Goal: Information Seeking & Learning: Learn about a topic

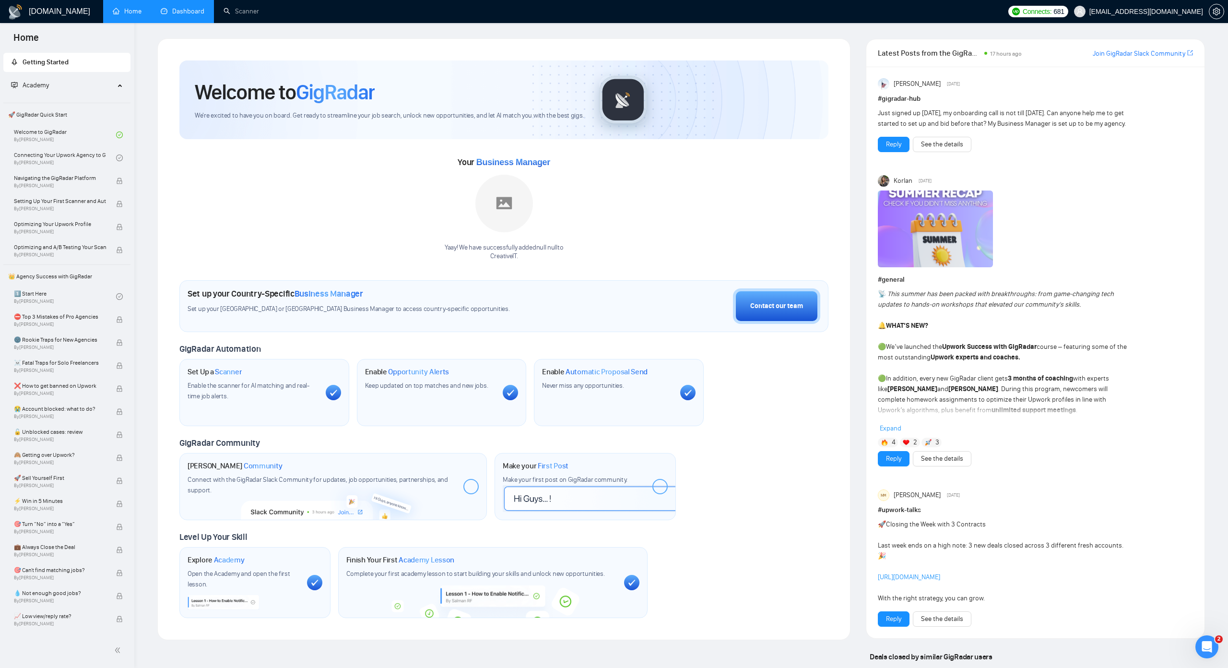
click at [184, 15] on link "Dashboard" at bounding box center [183, 11] width 44 height 8
click at [195, 15] on link "Dashboard" at bounding box center [183, 11] width 44 height 8
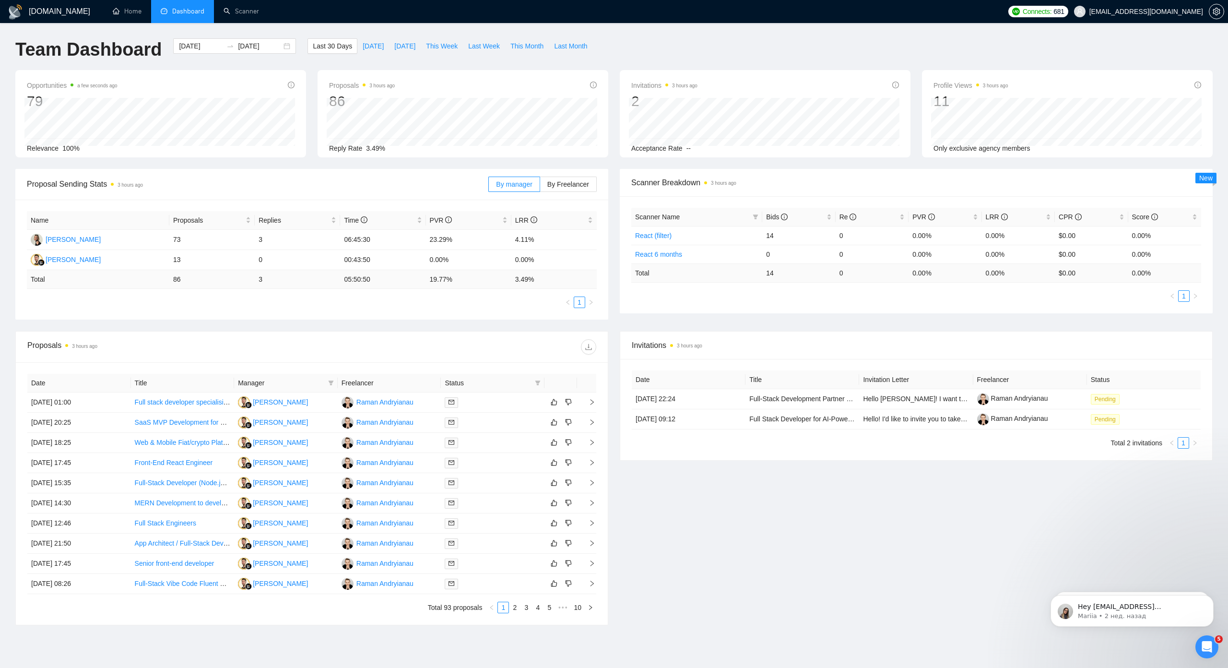
click at [614, 164] on div "Opportunities a few seconds ago 79 Relevance 100% Proposals 3 hours ago 86 2025…" at bounding box center [614, 119] width 1209 height 99
click at [431, 50] on span "This Week" at bounding box center [442, 46] width 32 height 11
type input "2025-09-01"
type input "2025-09-07"
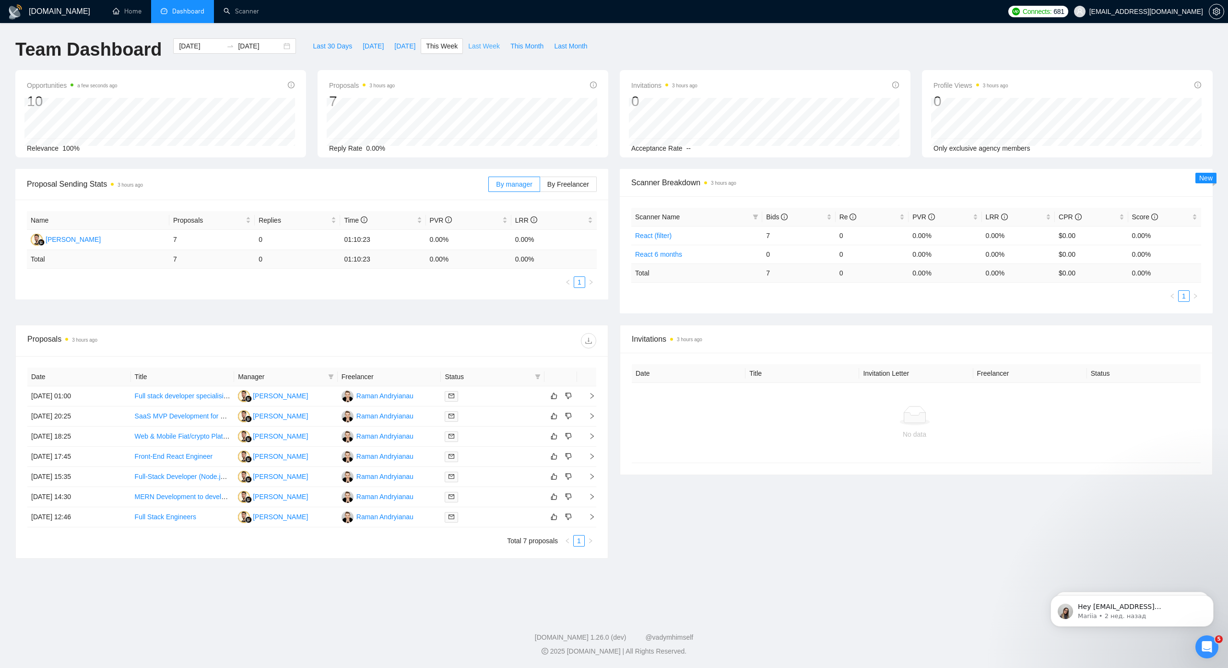
click at [475, 51] on button "Last Week" at bounding box center [484, 45] width 42 height 15
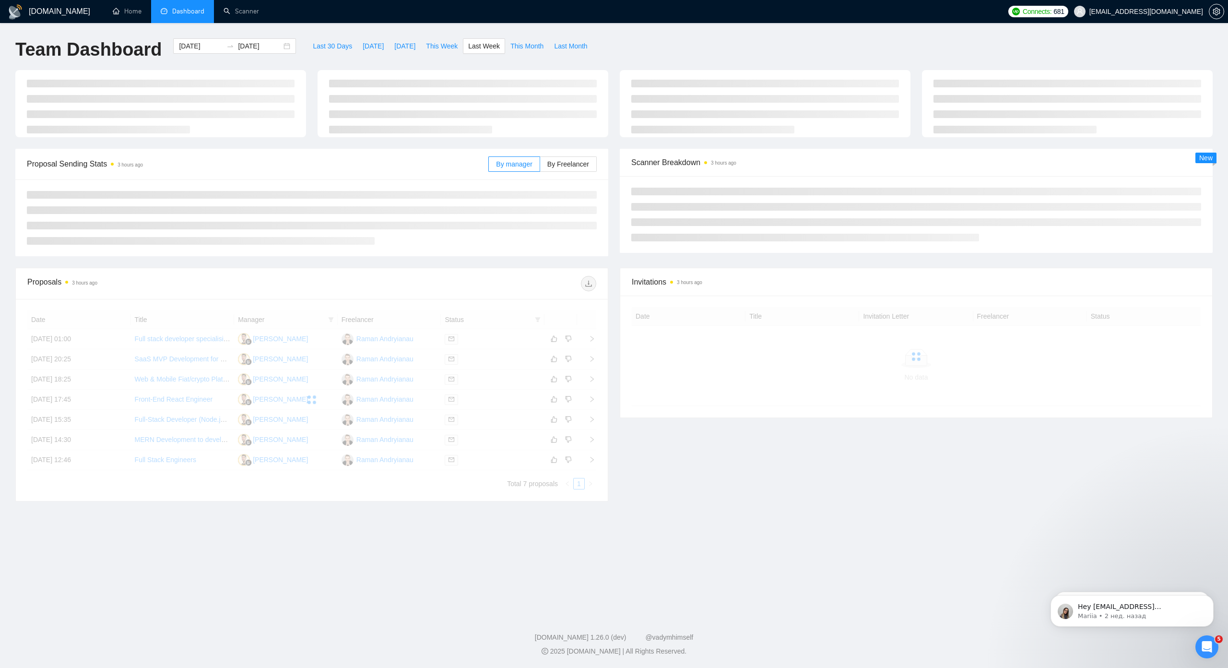
type input "2025-08-25"
type input "[DATE]"
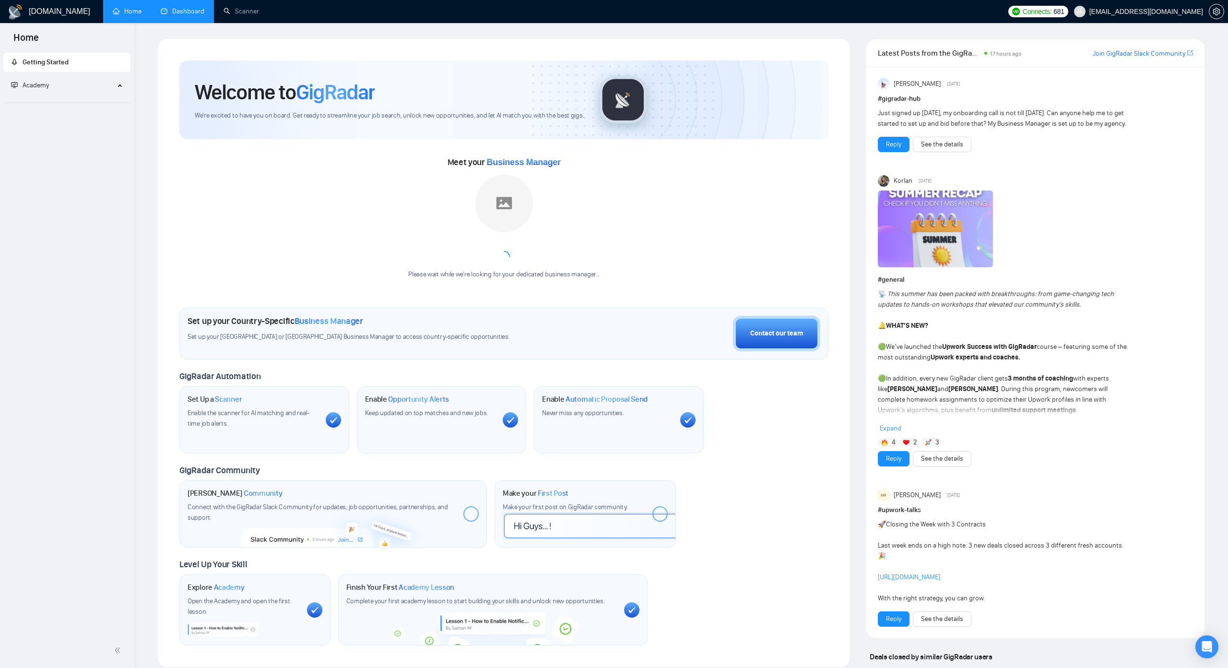
click at [178, 15] on link "Dashboard" at bounding box center [183, 11] width 44 height 8
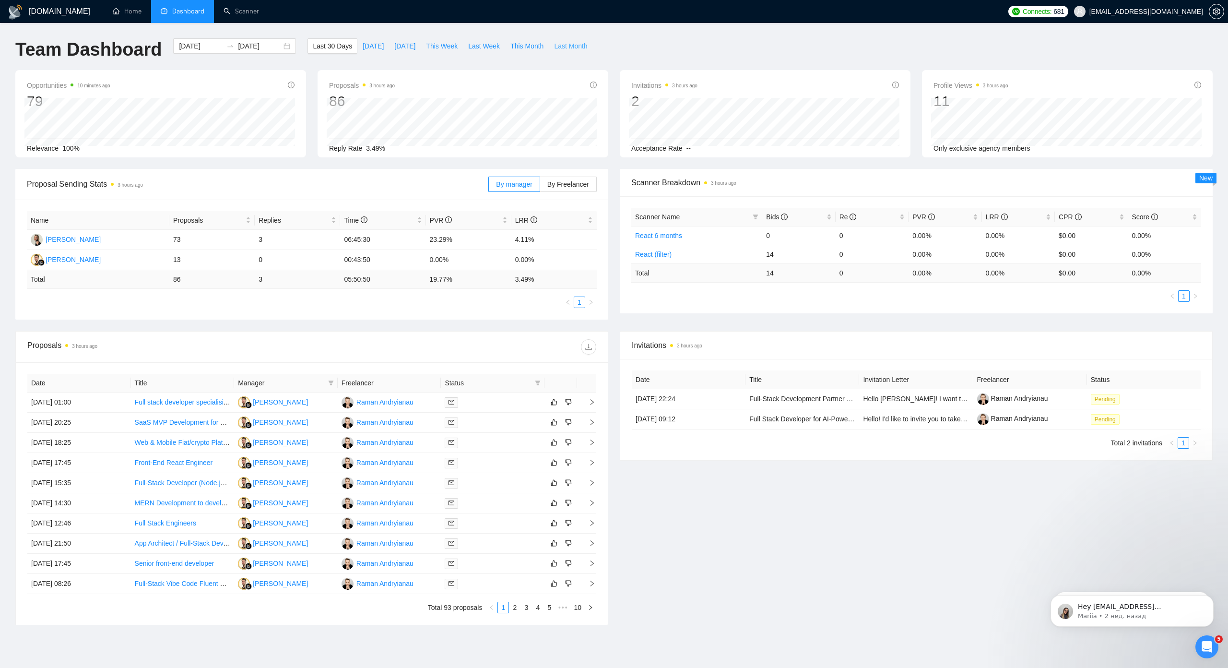
click at [556, 48] on span "Last Month" at bounding box center [570, 46] width 33 height 11
type input "[DATE]"
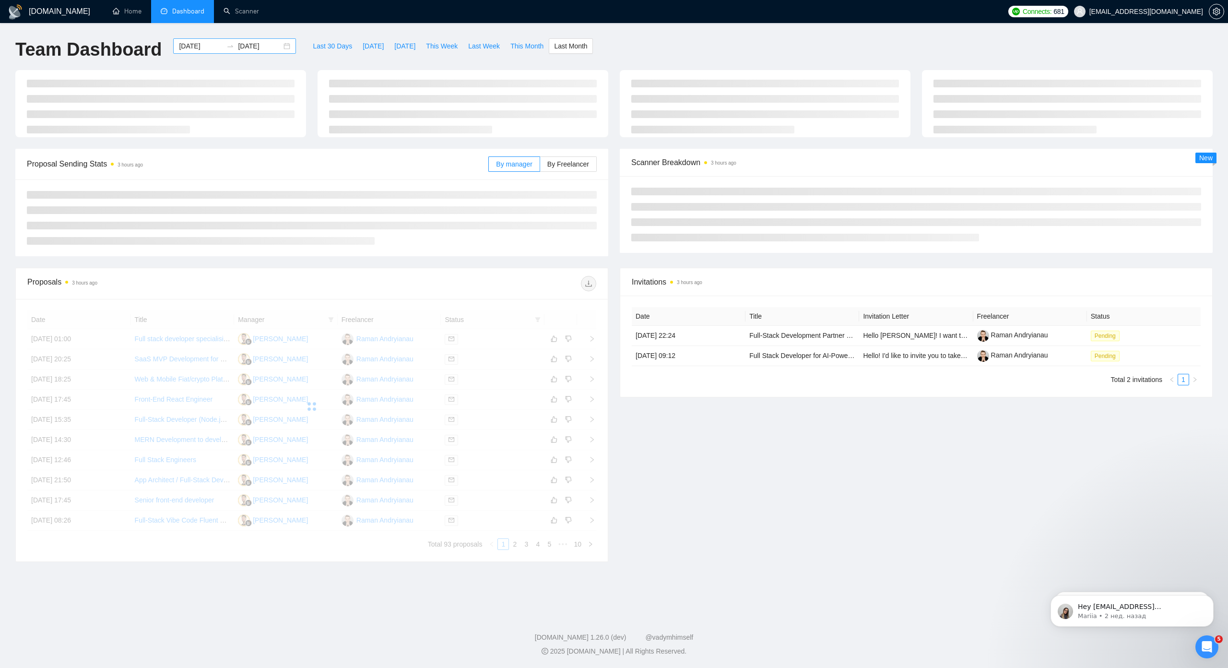
click at [275, 45] on div "[DATE] [DATE]" at bounding box center [234, 45] width 123 height 15
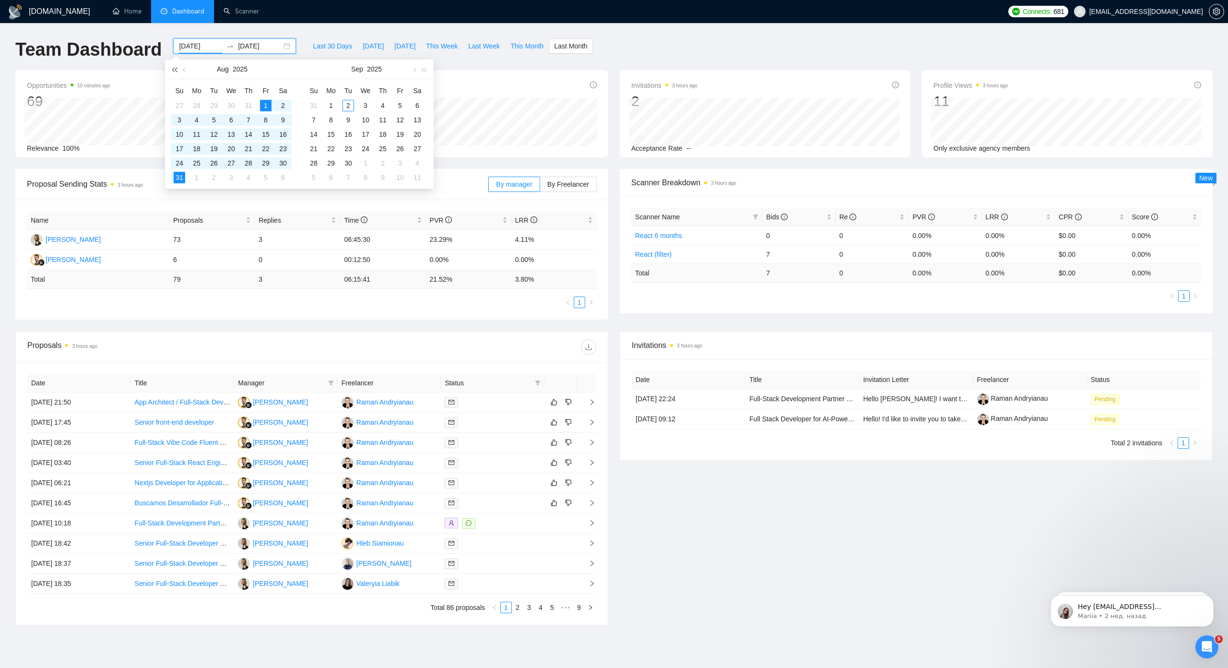
click at [170, 69] on button "button" at bounding box center [174, 69] width 11 height 19
type input "[DATE]"
click at [250, 105] on div "1" at bounding box center [249, 106] width 12 height 12
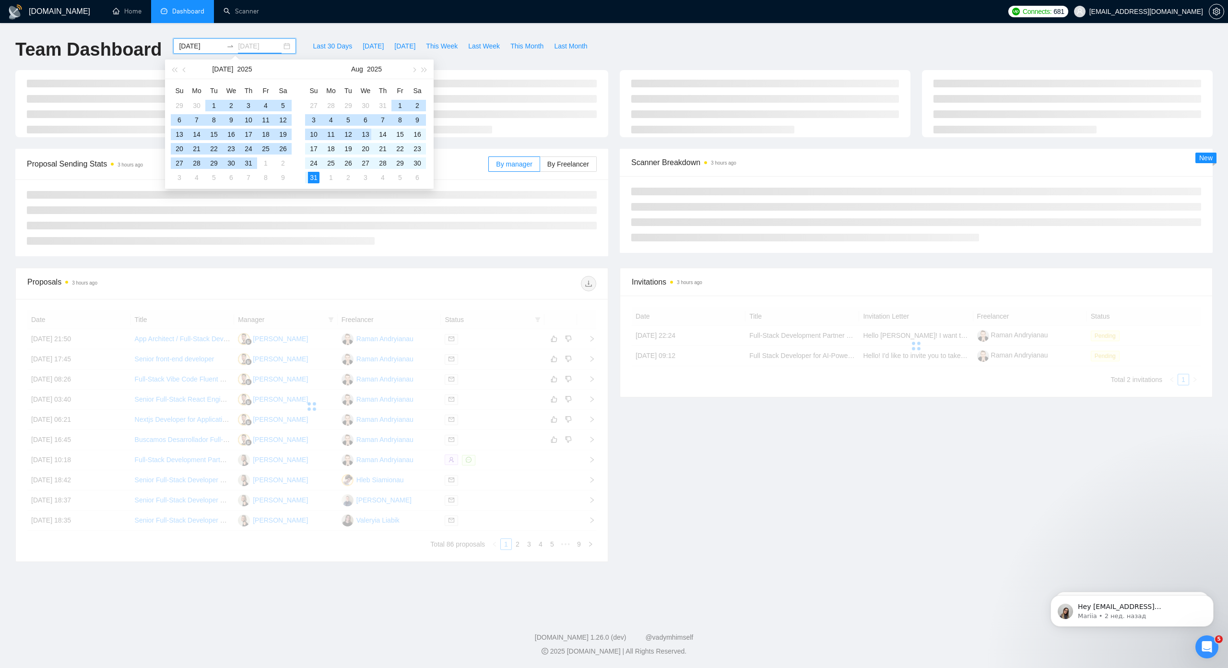
type input "[DATE]"
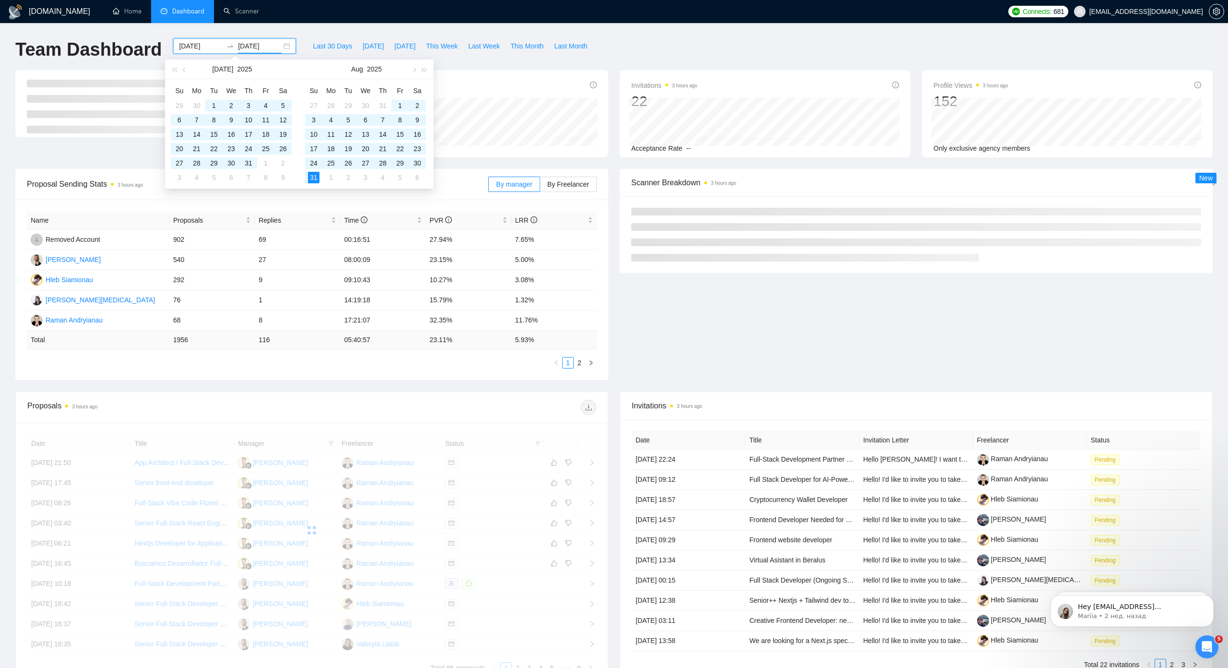
click at [612, 366] on div "Proposal Sending Stats 3 hours ago By manager By Freelancer Name Proposals Repl…" at bounding box center [614, 280] width 1209 height 223
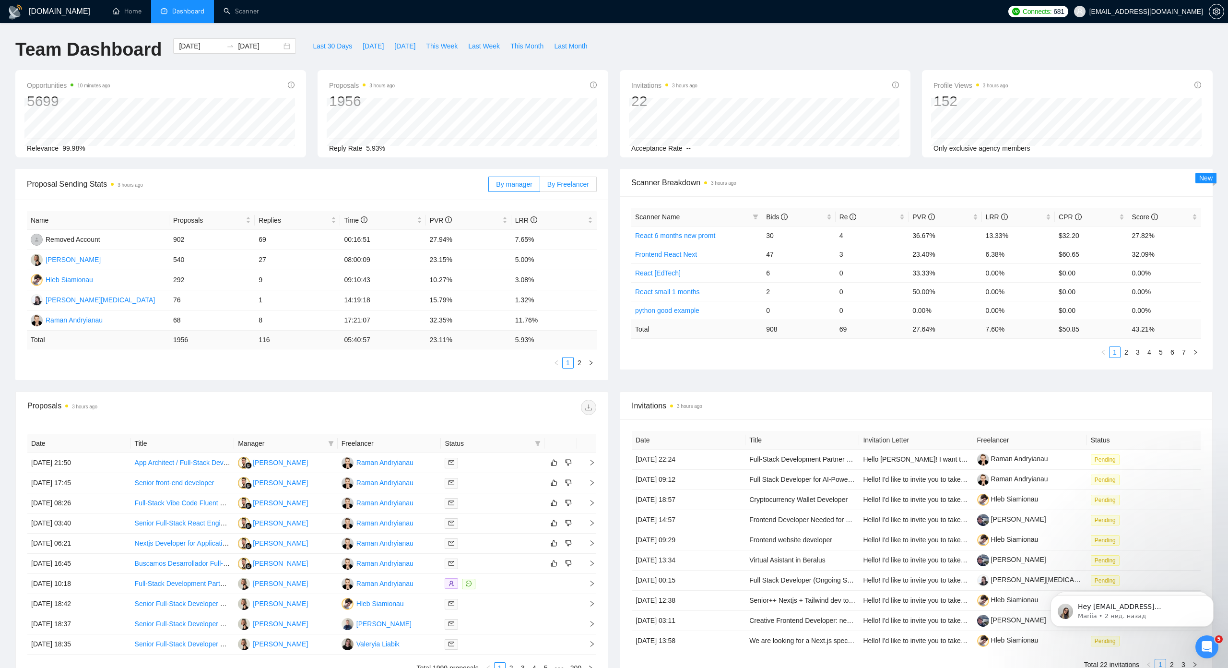
click at [559, 182] on span "By Freelancer" at bounding box center [569, 184] width 42 height 8
click at [540, 187] on input "By Freelancer" at bounding box center [540, 187] width 0 height 0
click at [913, 221] on span "PVR" at bounding box center [924, 217] width 23 height 8
click at [878, 191] on div "Scanner Breakdown 3 hours ago" at bounding box center [916, 182] width 570 height 27
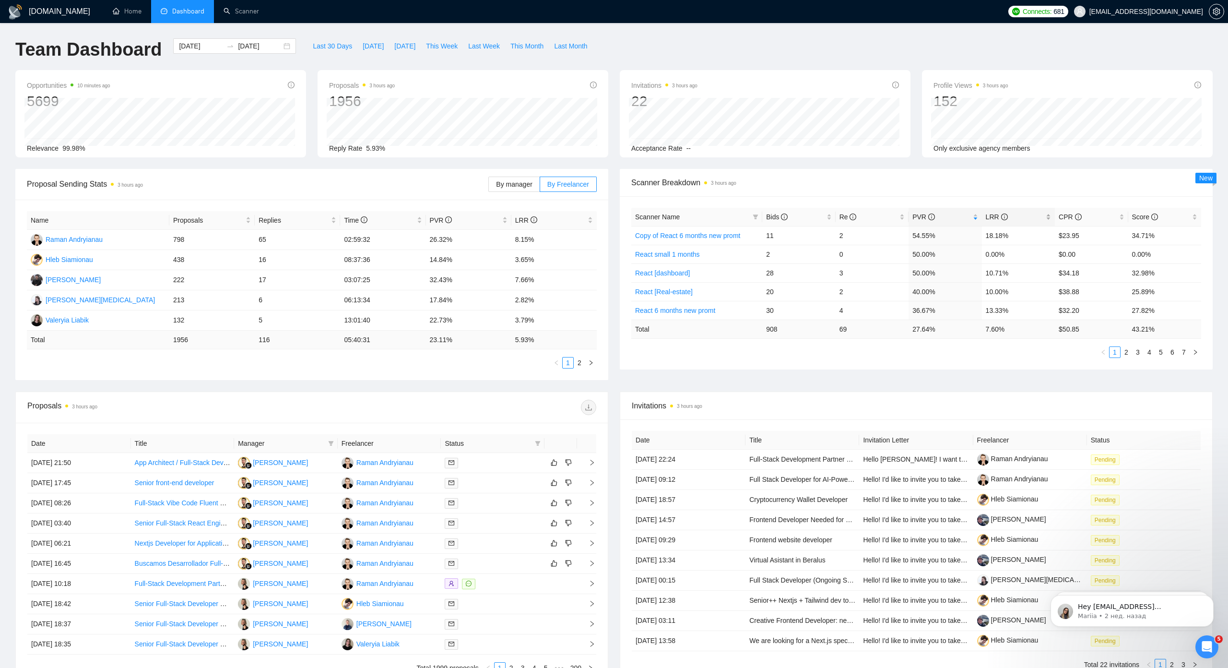
click at [986, 218] on span "LRR" at bounding box center [997, 217] width 22 height 8
click at [958, 188] on span "Scanner Breakdown 3 hours ago" at bounding box center [916, 183] width 570 height 12
click at [247, 7] on link "Scanner" at bounding box center [242, 11] width 36 height 8
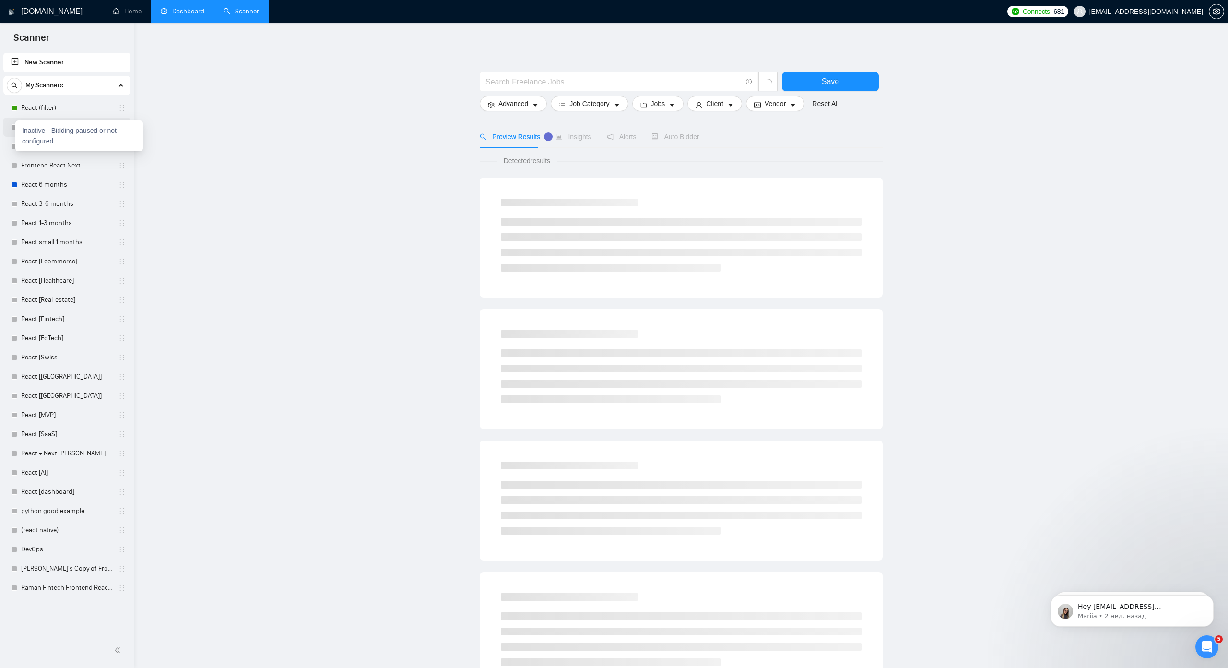
click at [17, 125] on body "Scanner New Scanner My Scanners React (filter) React 6 months new promt Copy of…" at bounding box center [614, 334] width 1228 height 668
click at [44, 108] on link "React (filter)" at bounding box center [66, 107] width 91 height 19
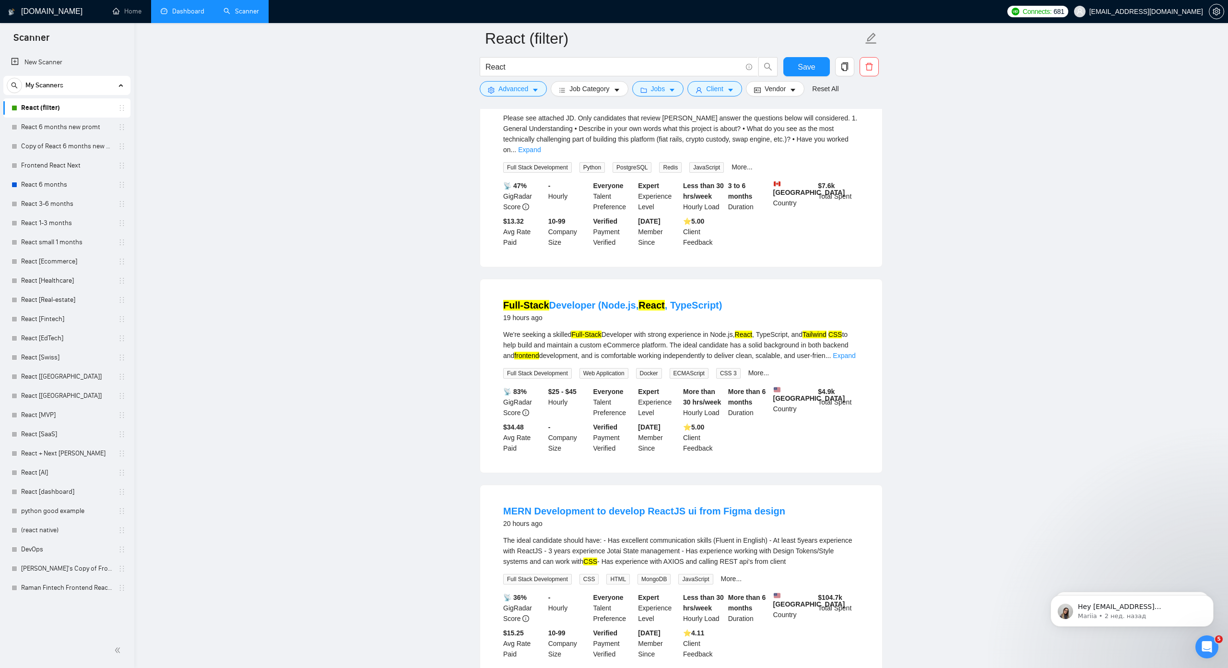
scroll to position [720, 0]
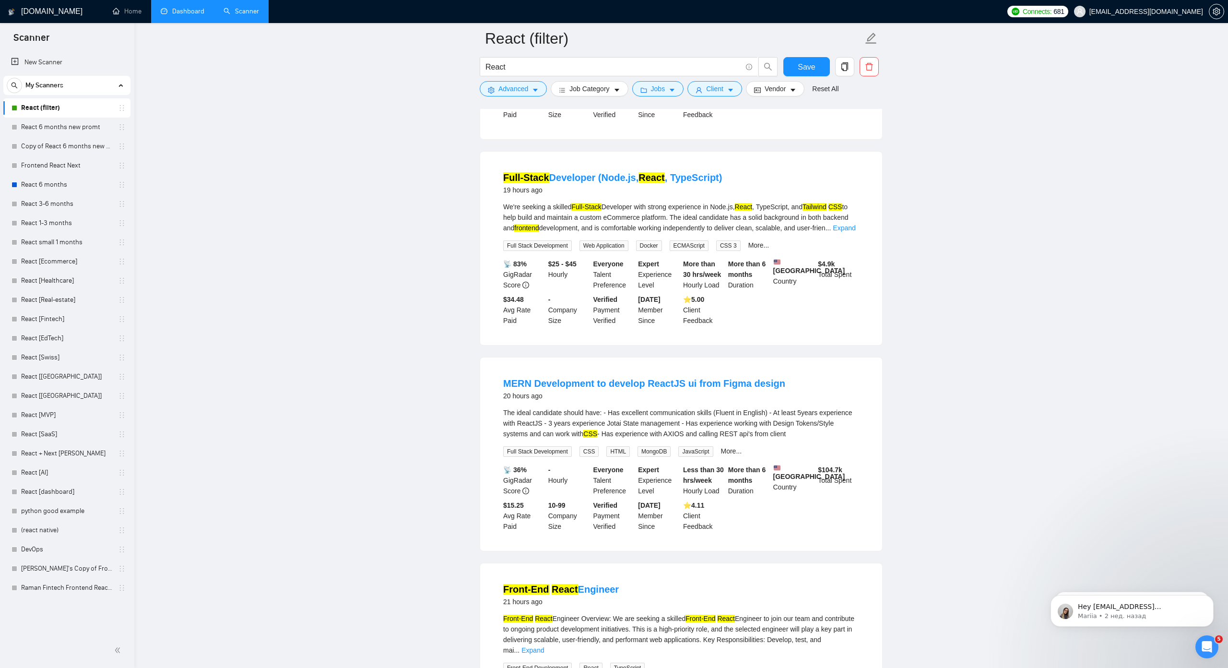
click at [562, 407] on div "The ideal candidate should have: - Has excellent communication skills (Fluent i…" at bounding box center [681, 423] width 356 height 32
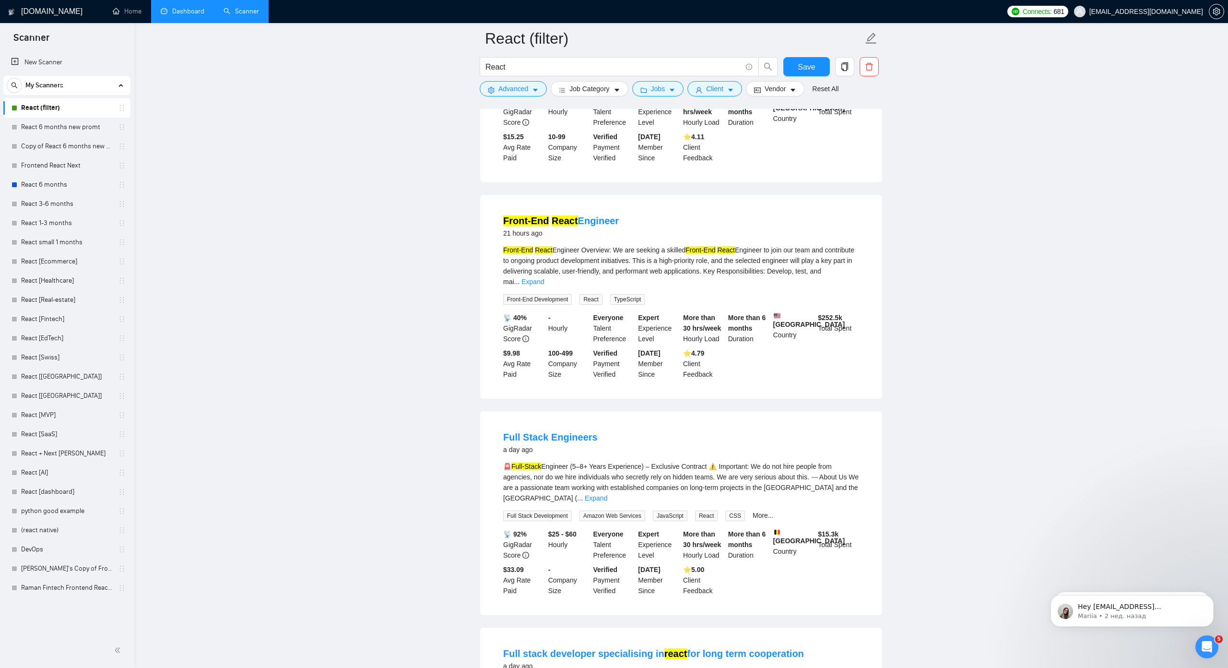
scroll to position [1104, 0]
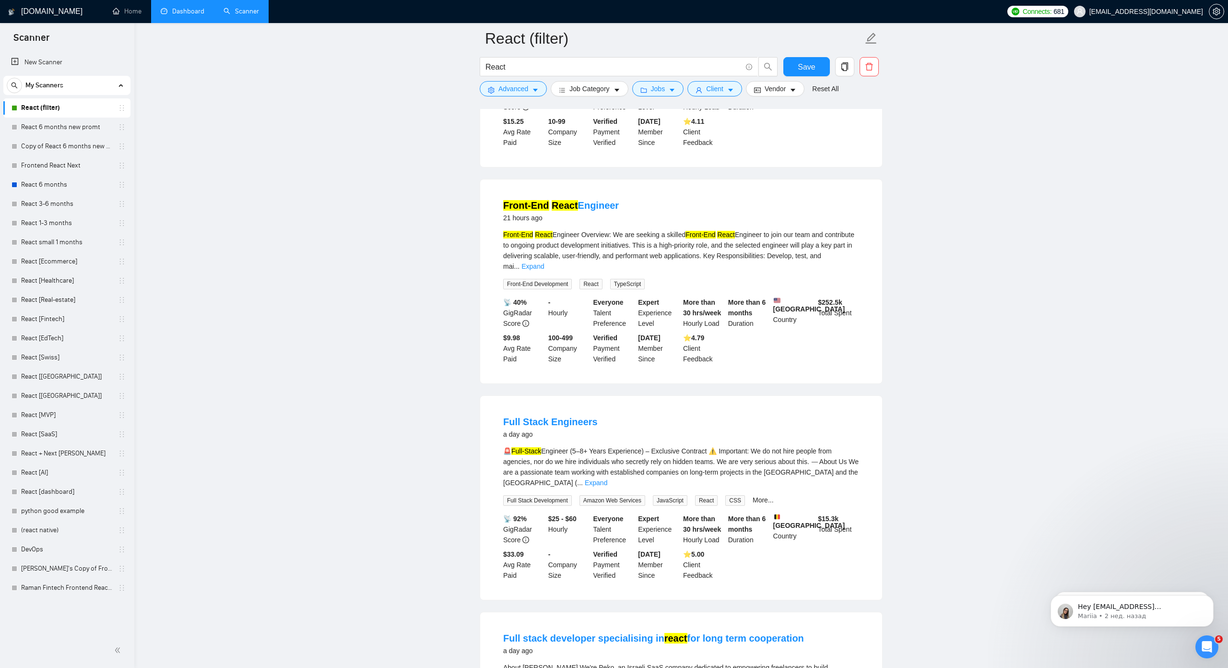
click at [48, 11] on h1 "[DOMAIN_NAME]" at bounding box center [51, 11] width 61 height 23
